Goal: Task Accomplishment & Management: Manage account settings

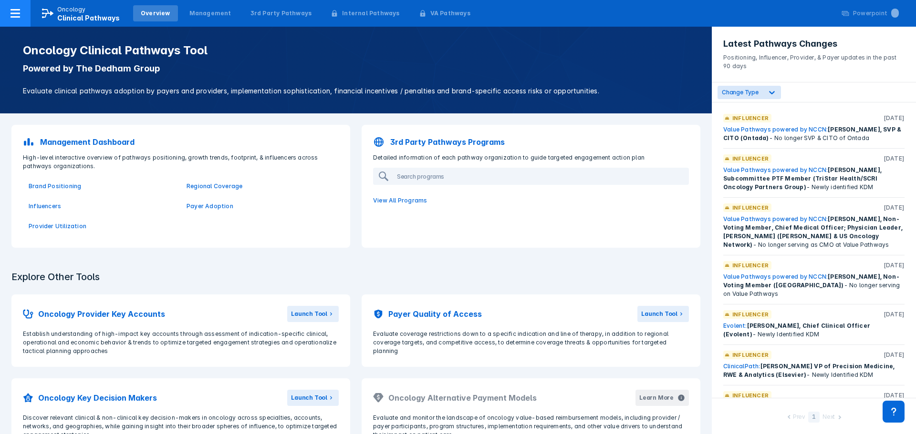
click at [12, 18] on icon at bounding box center [15, 13] width 11 height 11
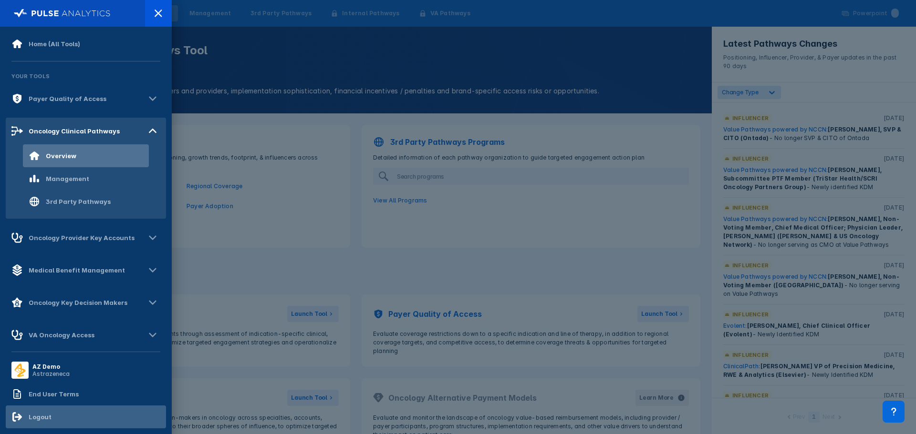
click at [40, 421] on div "Logout" at bounding box center [31, 417] width 40 height 11
